Goal: Book appointment/travel/reservation

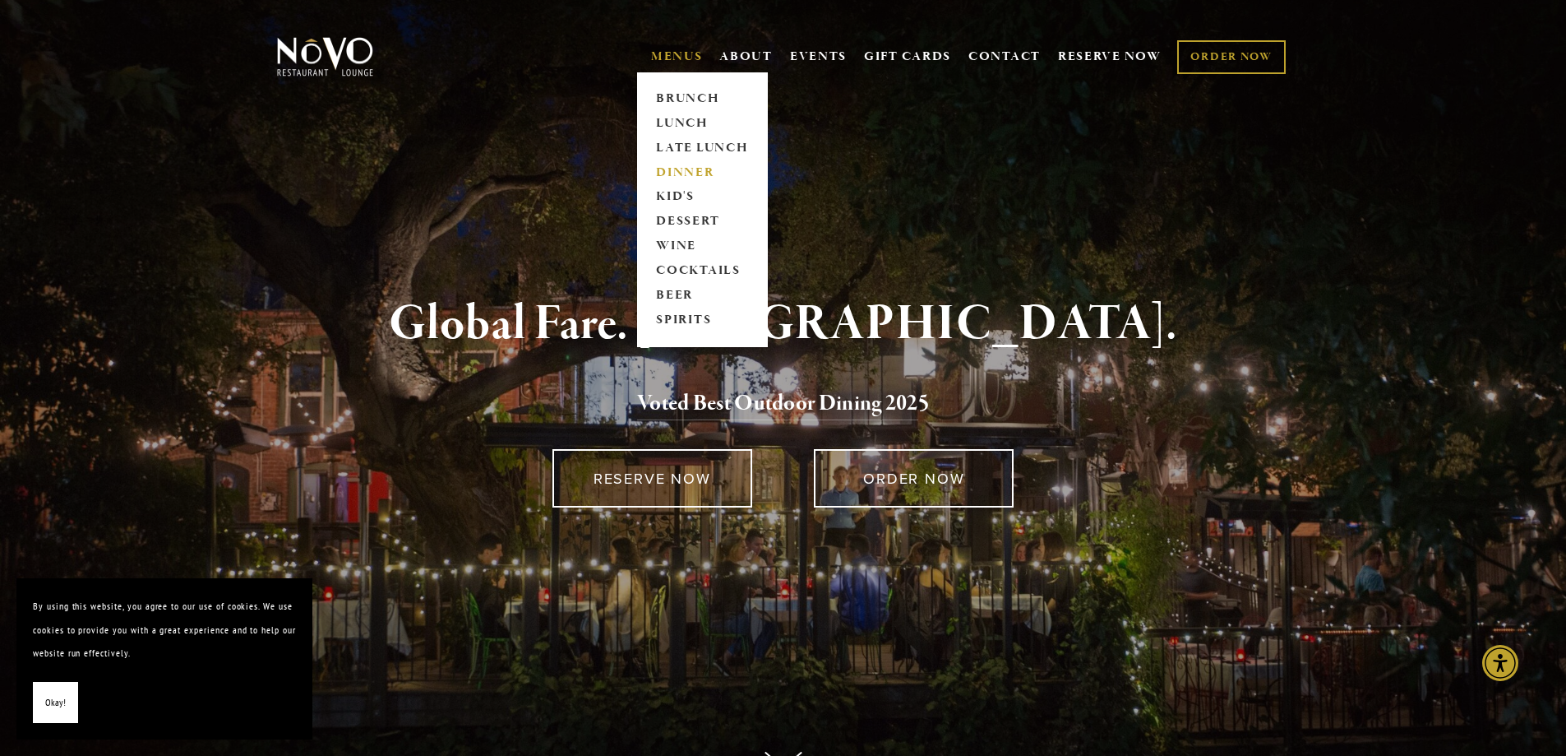
click at [691, 169] on link "DINNER" at bounding box center [702, 172] width 103 height 25
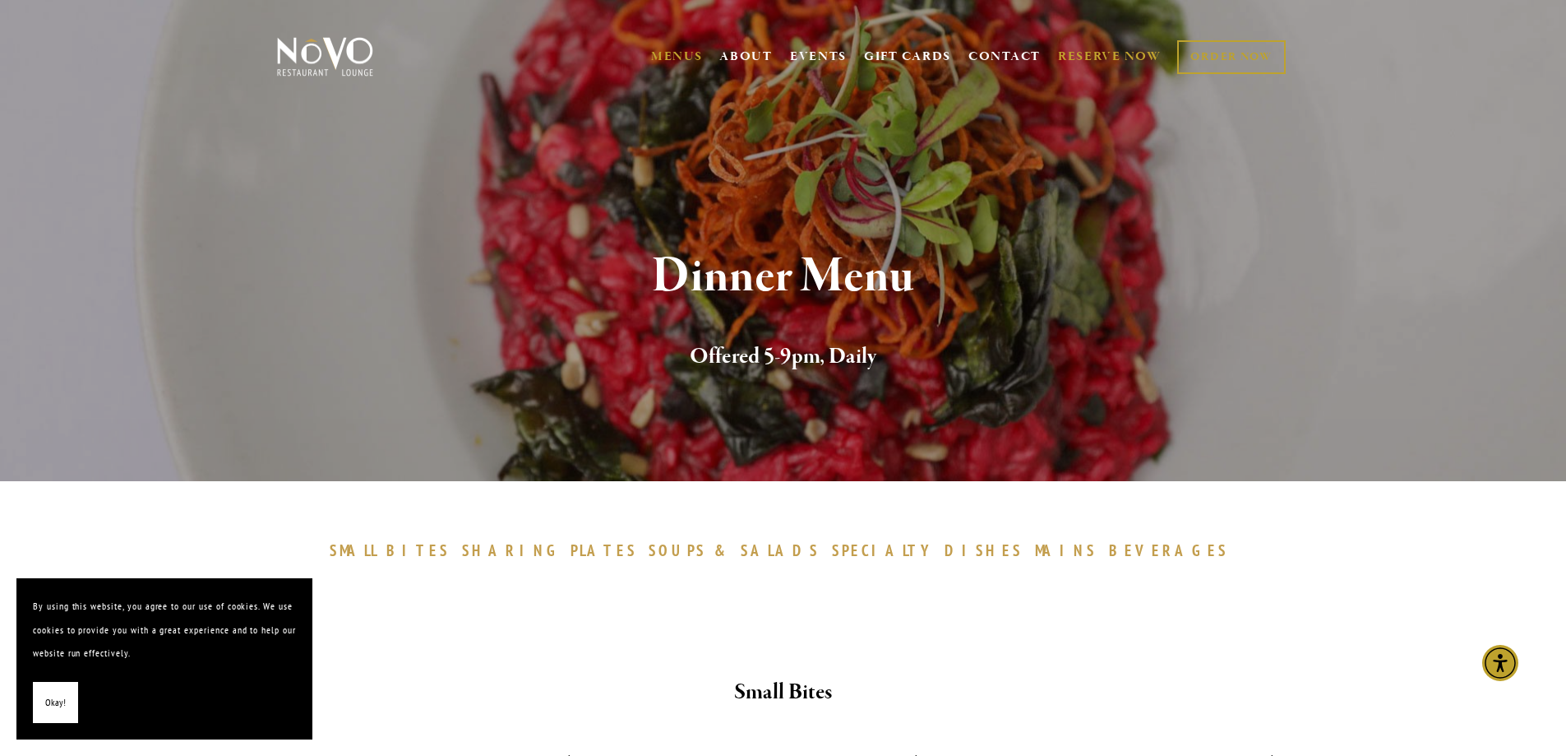
click at [1130, 54] on link "RESERVE NOW" at bounding box center [1110, 56] width 104 height 31
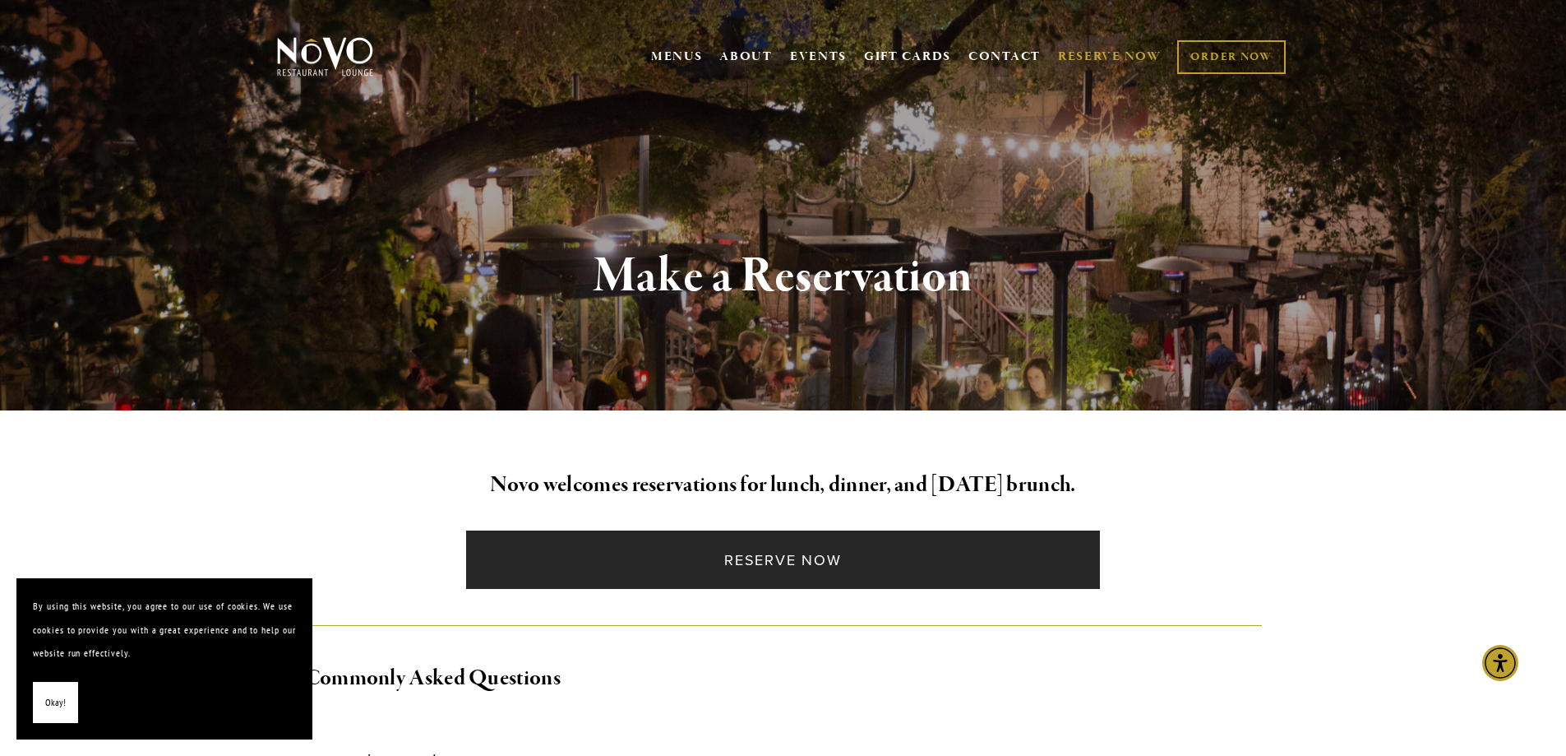
click at [791, 560] on link "Reserve Now" at bounding box center [783, 559] width 634 height 58
